Goal: Task Accomplishment & Management: Manage account settings

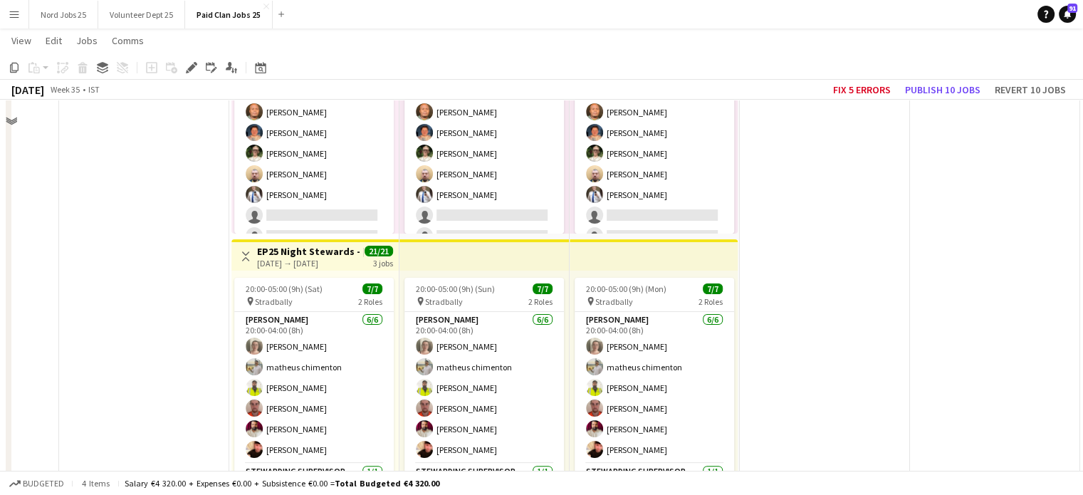
scroll to position [5482, 0]
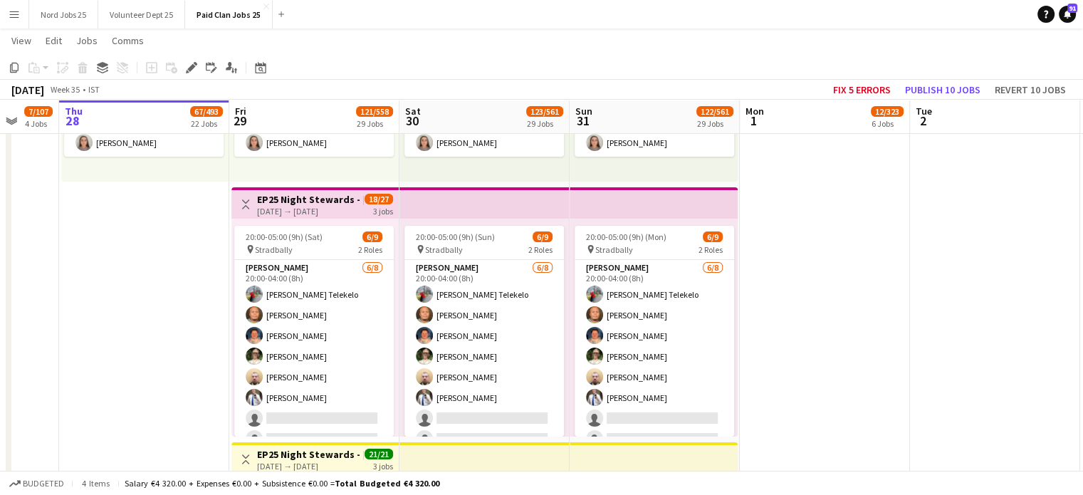
click at [365, 202] on span "18/27" at bounding box center [379, 199] width 28 height 11
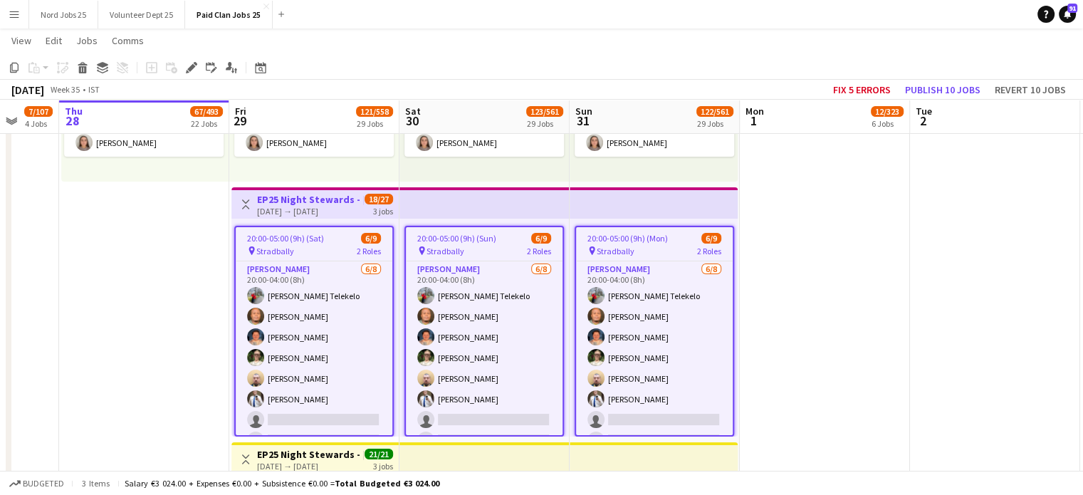
scroll to position [3, 0]
click at [187, 61] on div "Edit" at bounding box center [191, 67] width 17 height 17
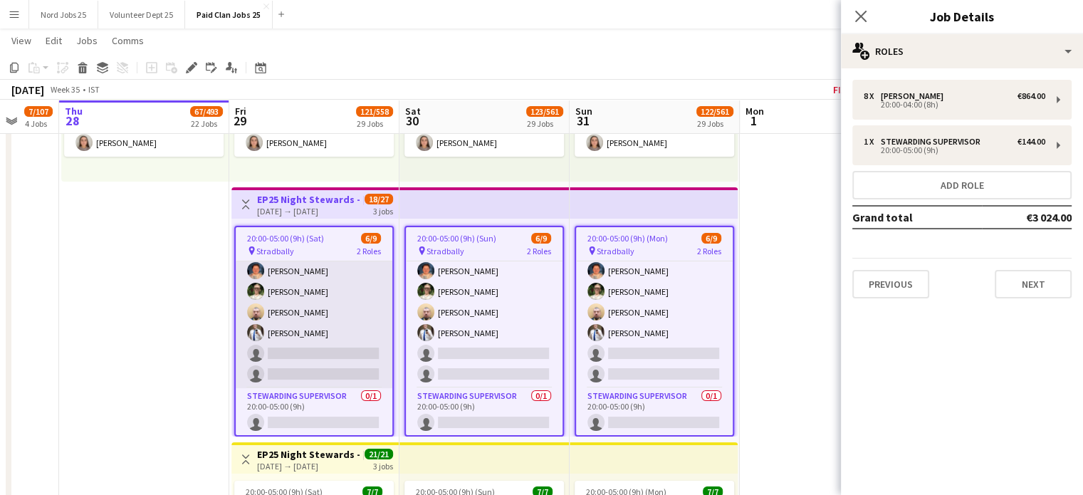
scroll to position [66, 0]
click at [339, 350] on app-card-role "Steward 6/8 20:00-04:00 (8h) Nancy Oratile Telekelo Meluleki Mdluli Ren Fitzger…" at bounding box center [314, 292] width 157 height 193
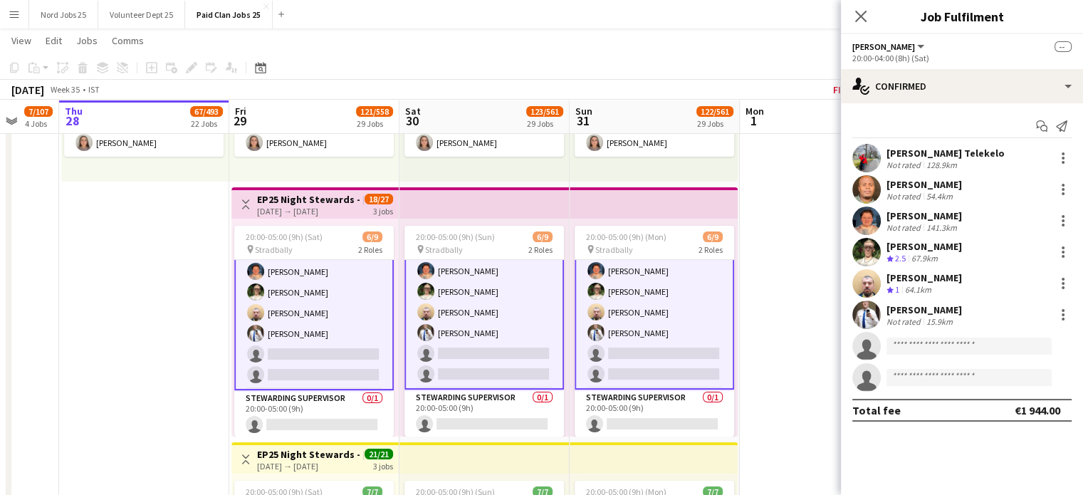
scroll to position [67, 0]
click at [918, 342] on input at bounding box center [968, 345] width 165 height 17
type input "*****"
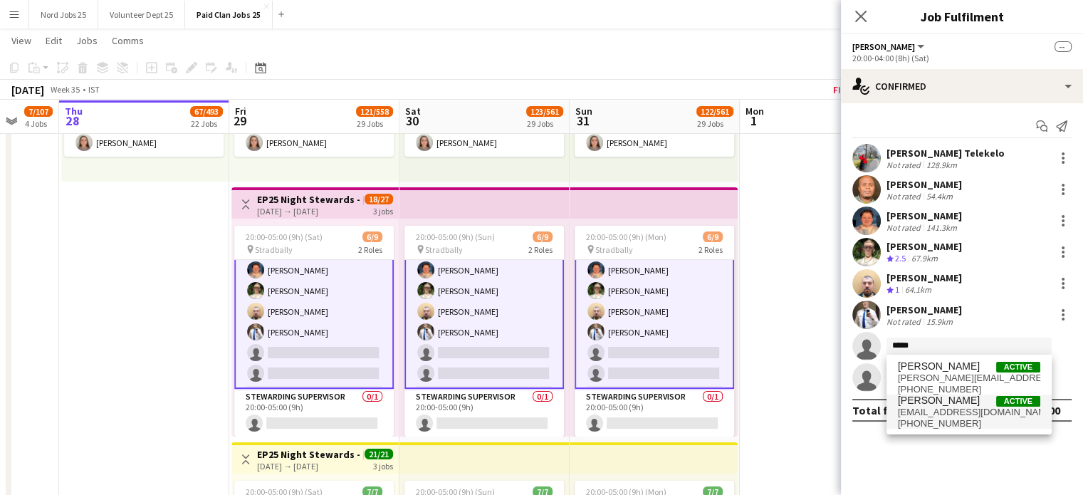
click at [928, 401] on span "[PERSON_NAME]" at bounding box center [939, 400] width 82 height 12
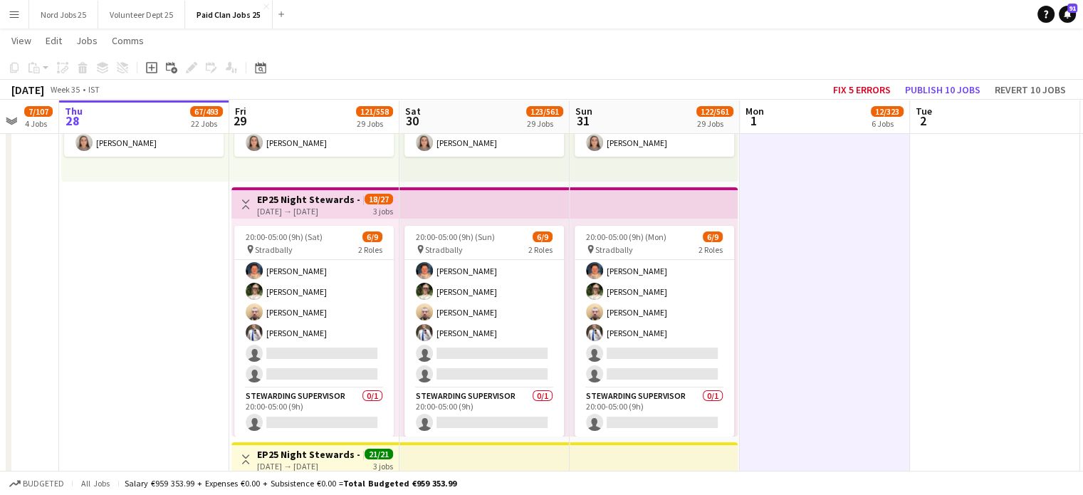
scroll to position [65, 0]
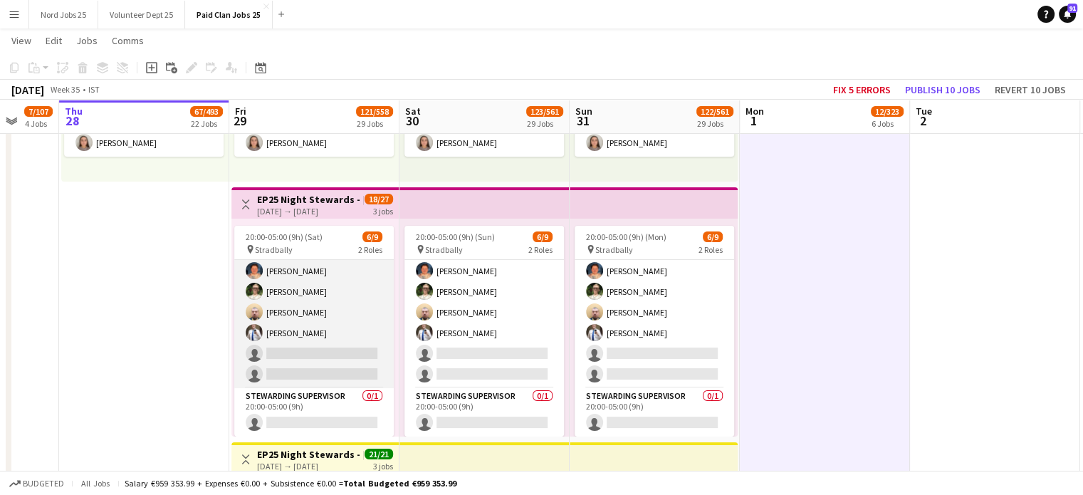
click at [335, 381] on app-card-role "Steward 6/8 20:00-04:00 (8h) Nancy Oratile Telekelo Meluleki Mdluli Ren Fitzger…" at bounding box center [313, 291] width 159 height 193
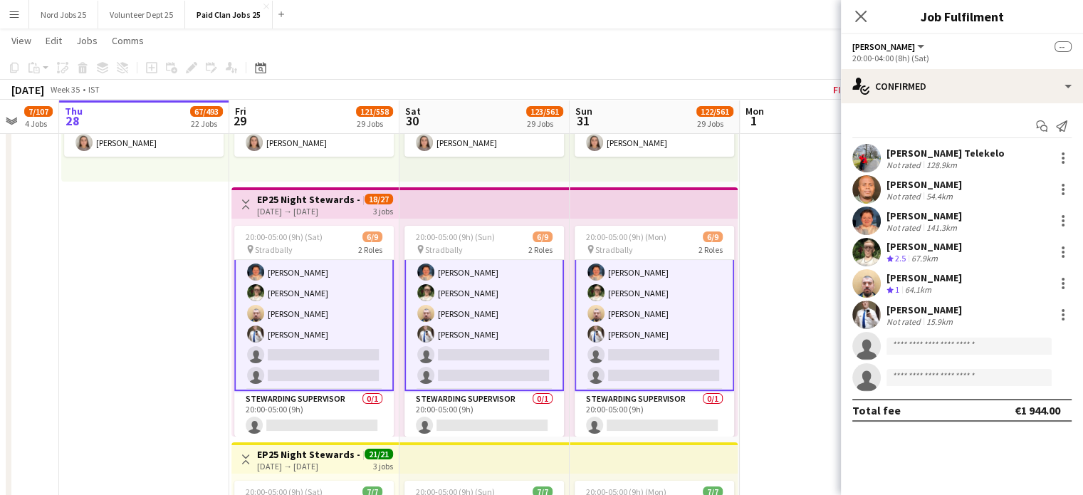
scroll to position [67, 0]
click at [958, 347] on input at bounding box center [968, 345] width 165 height 17
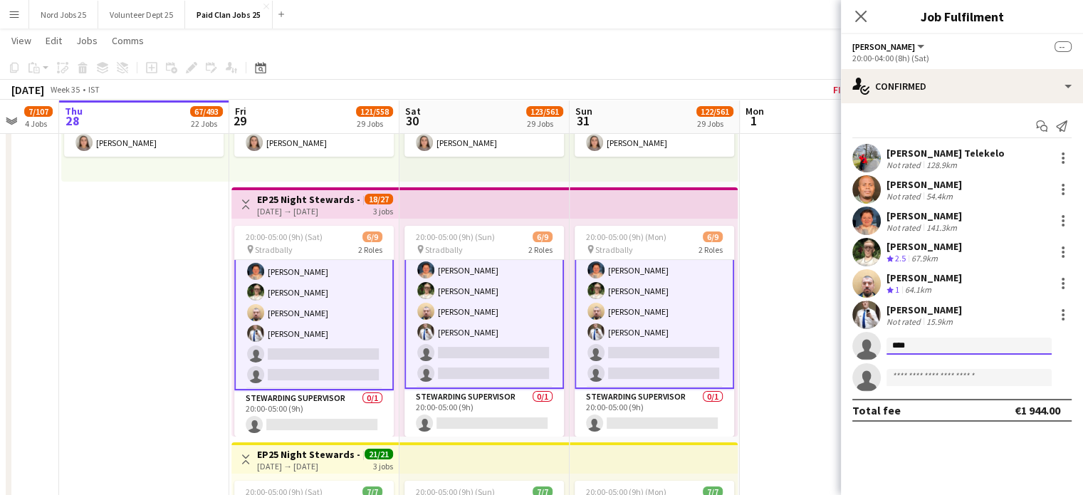
type input "*****"
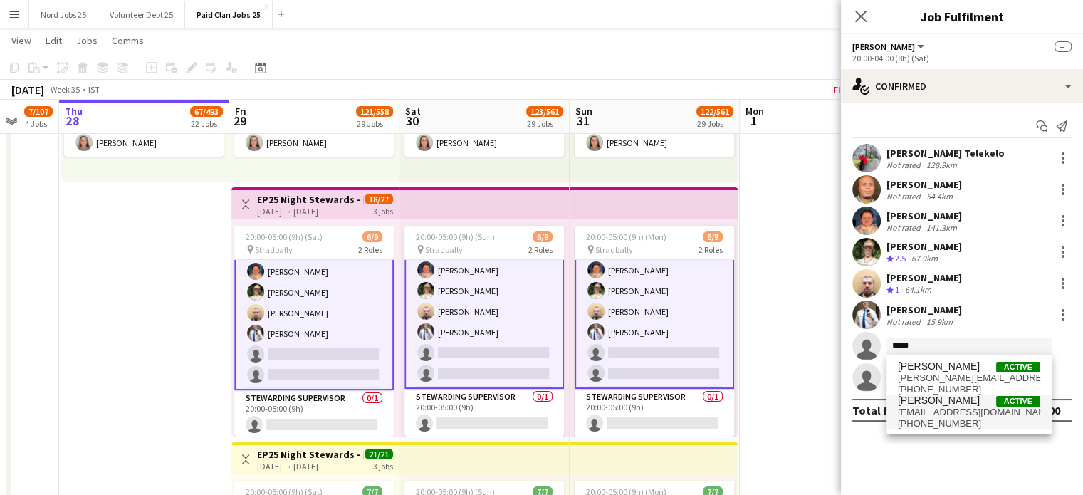
click at [942, 400] on span "[PERSON_NAME]" at bounding box center [939, 400] width 82 height 12
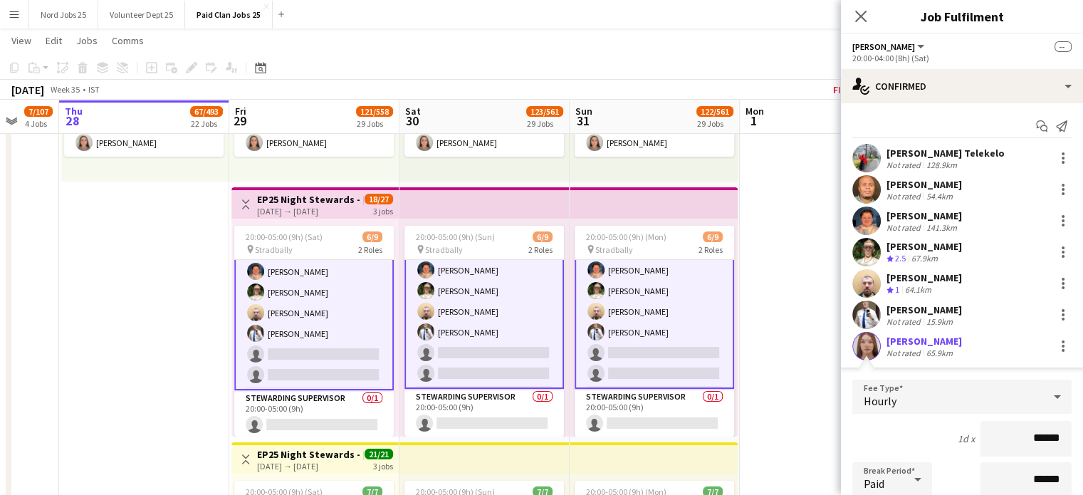
scroll to position [218, 0]
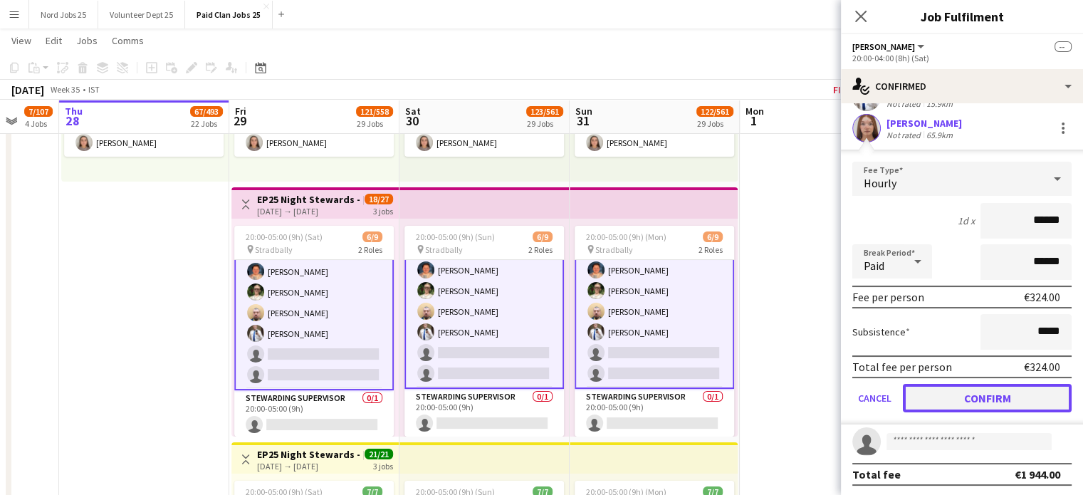
click at [964, 386] on button "Confirm" at bounding box center [987, 398] width 169 height 28
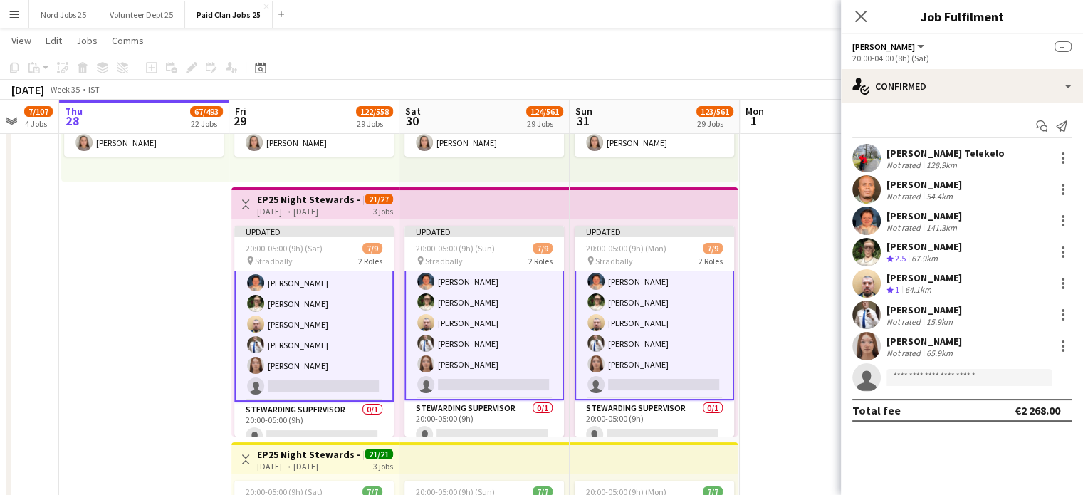
scroll to position [68, 0]
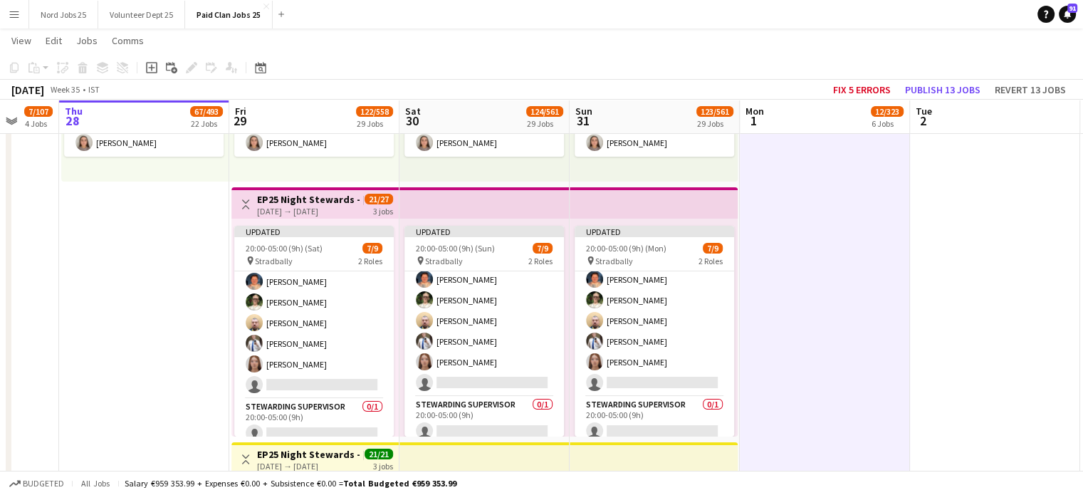
scroll to position [66, 0]
click at [651, 204] on app-top-bar at bounding box center [654, 202] width 168 height 31
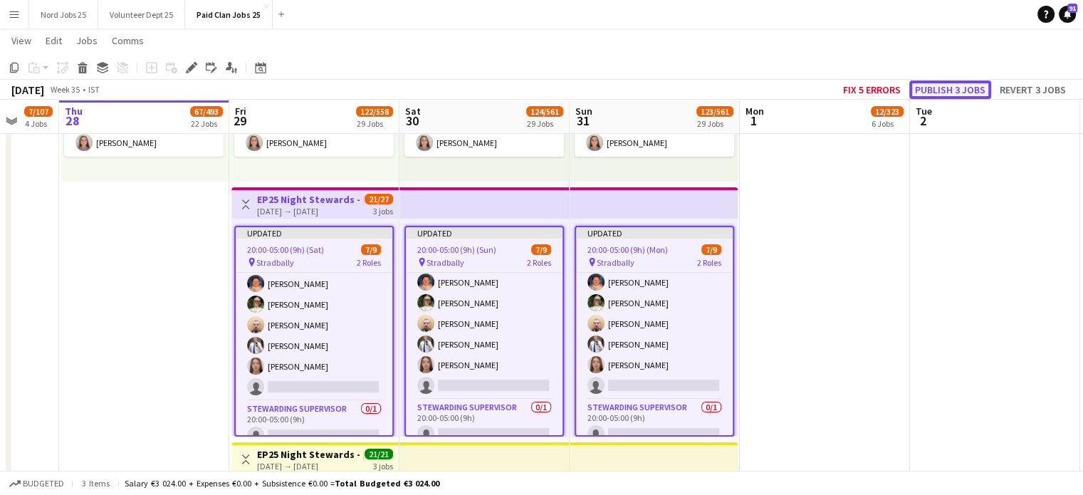
click at [945, 91] on button "Publish 3 jobs" at bounding box center [950, 89] width 82 height 19
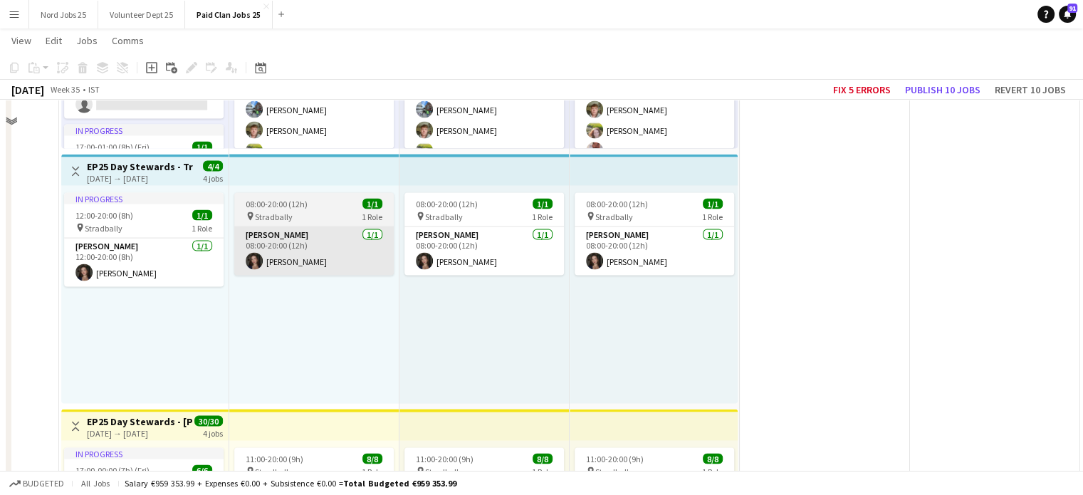
scroll to position [2891, 0]
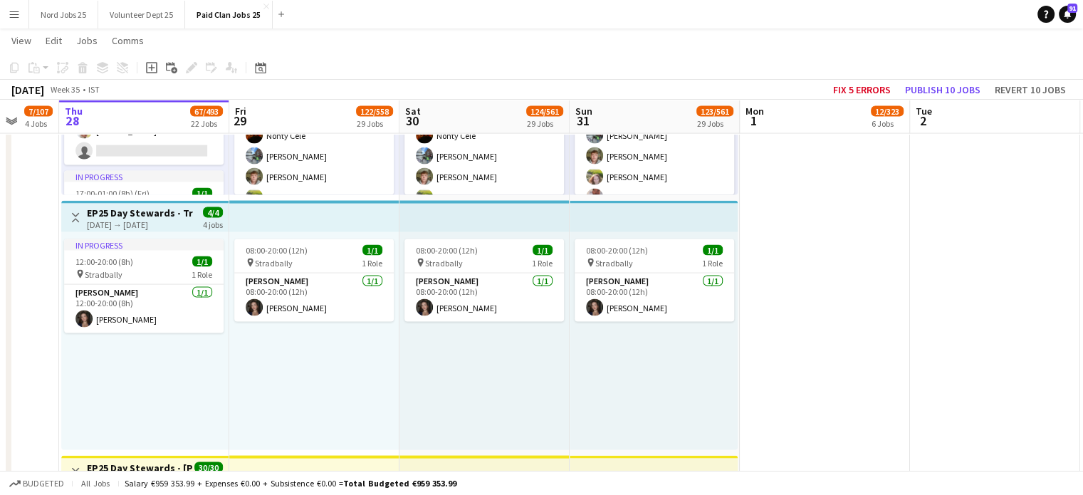
click at [271, 218] on app-top-bar at bounding box center [314, 216] width 170 height 31
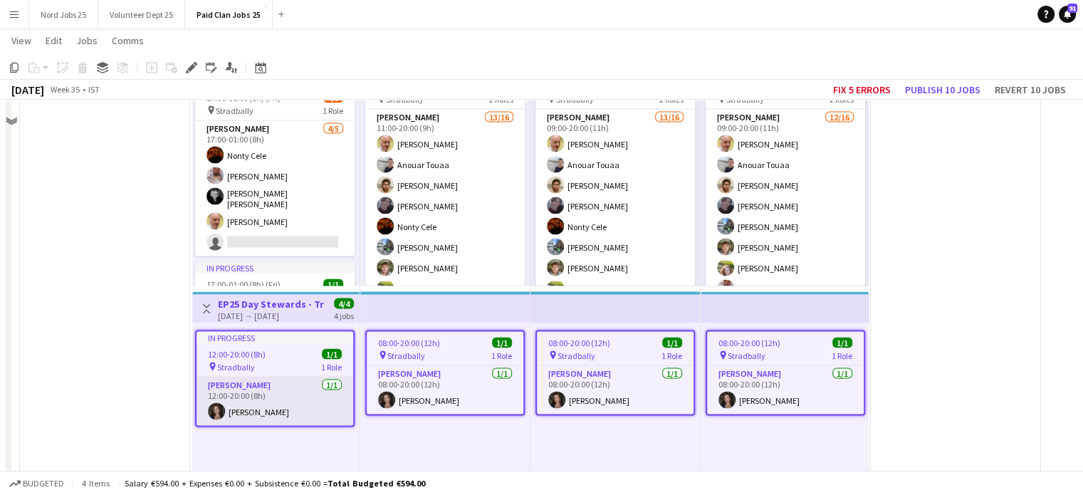
scroll to position [2718, 0]
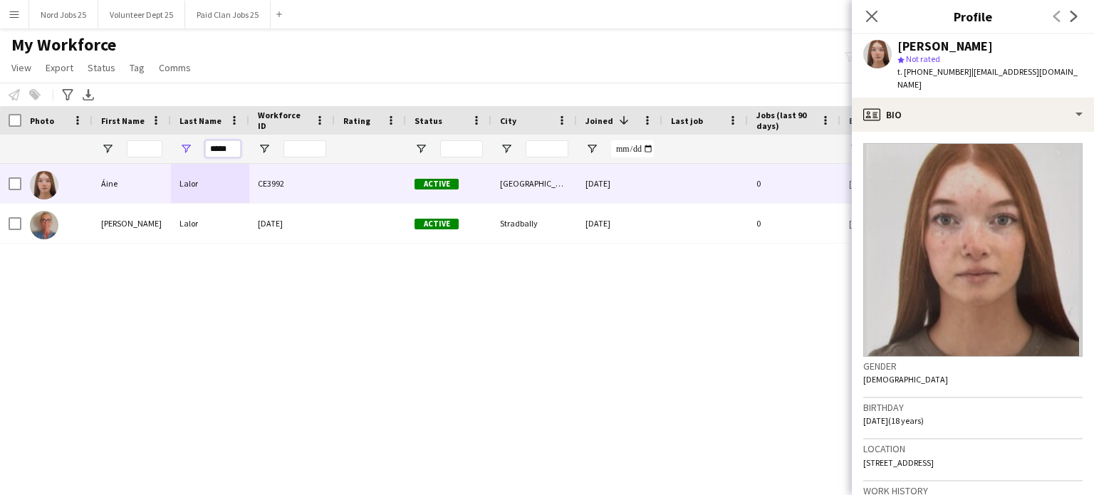
click at [231, 146] on input "*****" at bounding box center [223, 148] width 36 height 17
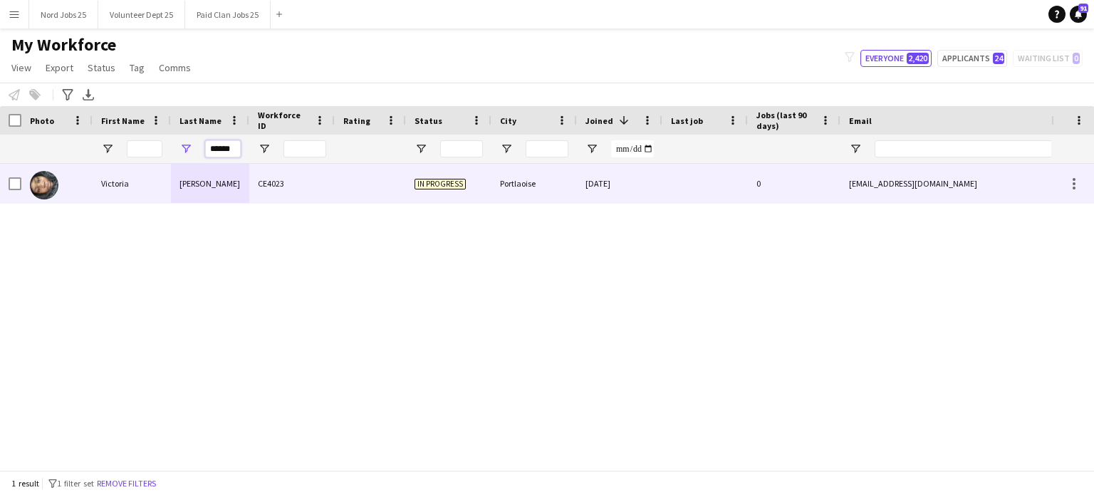
type input "******"
click at [202, 182] on div "[PERSON_NAME]" at bounding box center [210, 183] width 78 height 39
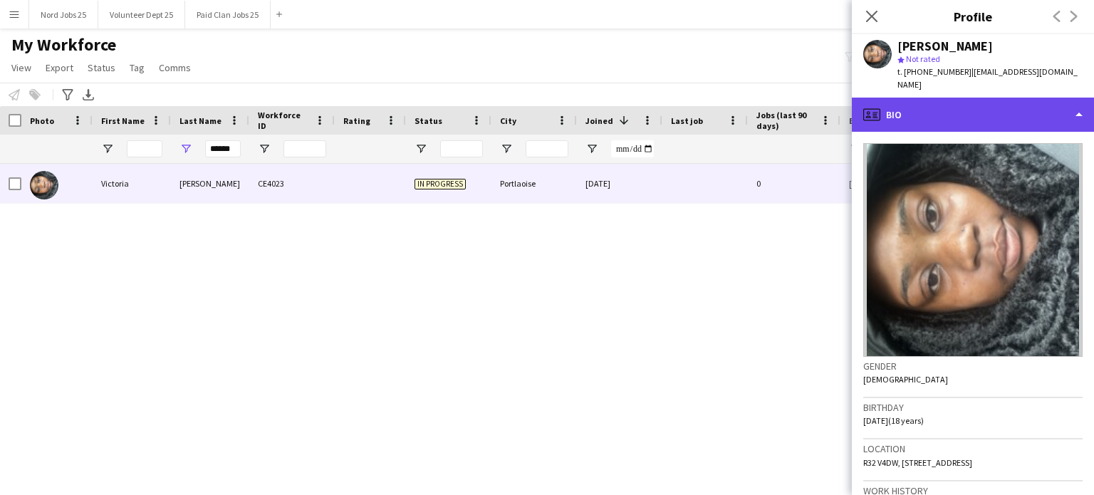
click at [958, 98] on div "profile Bio" at bounding box center [973, 115] width 242 height 34
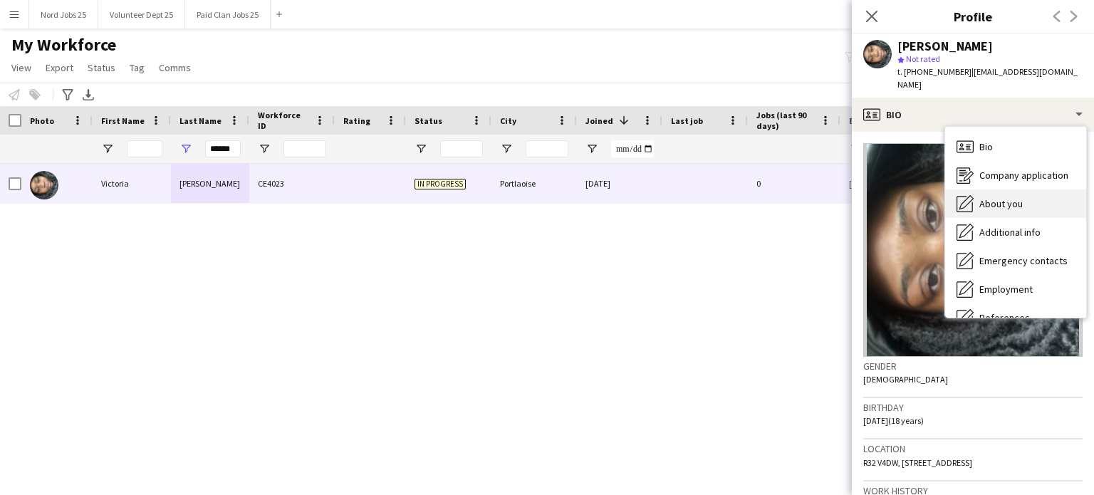
click at [997, 197] on span "About you" at bounding box center [1000, 203] width 43 height 13
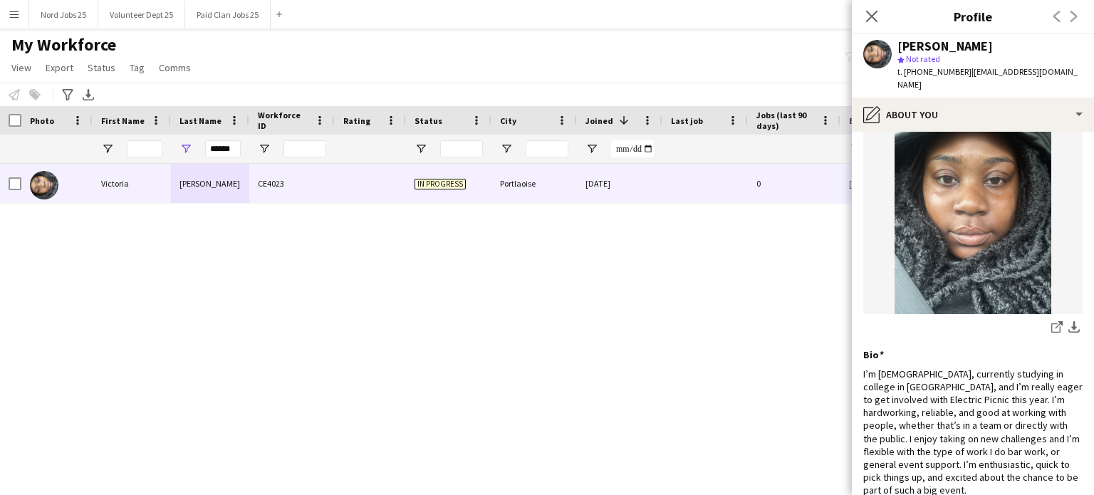
scroll to position [179, 0]
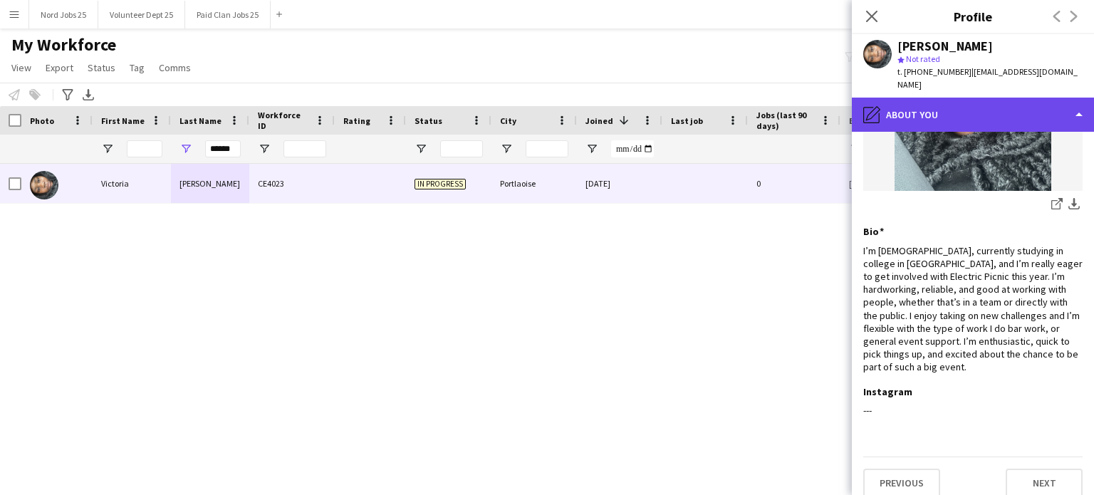
click at [946, 98] on div "pencil4 About you" at bounding box center [973, 115] width 242 height 34
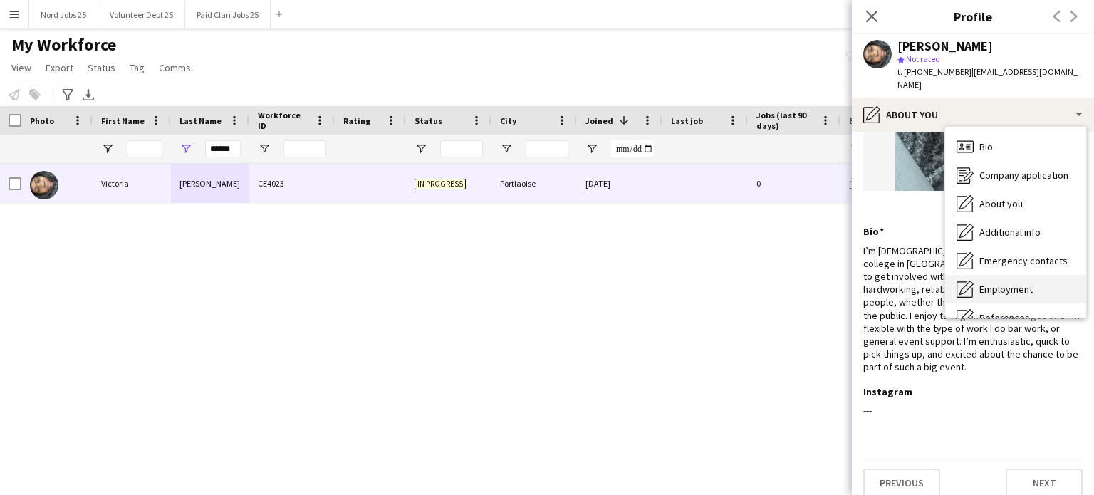
click at [1014, 283] on span "Employment" at bounding box center [1005, 289] width 53 height 13
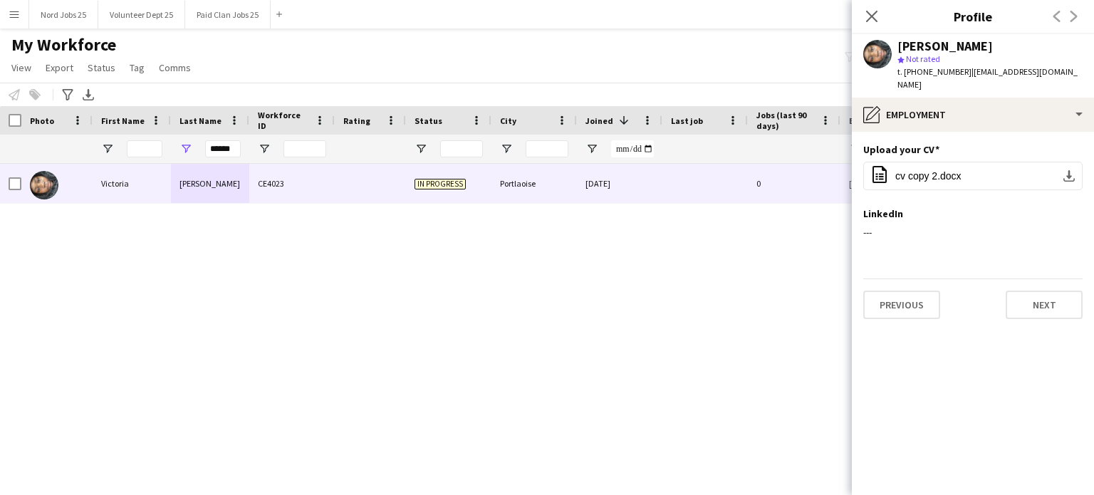
scroll to position [0, 0]
click at [950, 169] on button "office-file-sheet cv copy 2.docx download-bottom" at bounding box center [972, 176] width 219 height 28
